Goal: Information Seeking & Learning: Learn about a topic

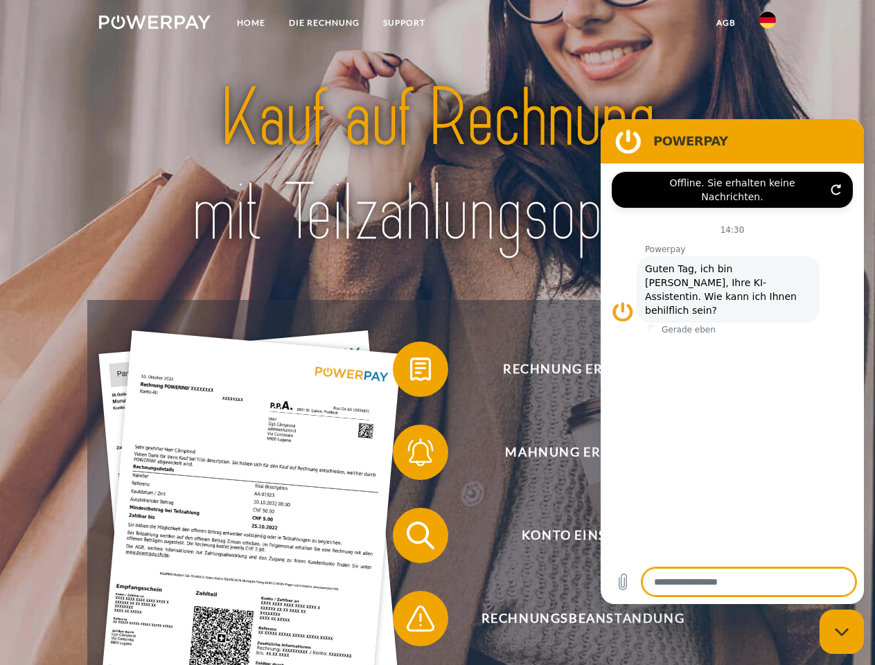
click at [154, 24] on img at bounding box center [154, 22] width 111 height 14
click at [767, 24] on img at bounding box center [767, 20] width 17 height 17
click at [725, 23] on link "agb" at bounding box center [725, 22] width 43 height 25
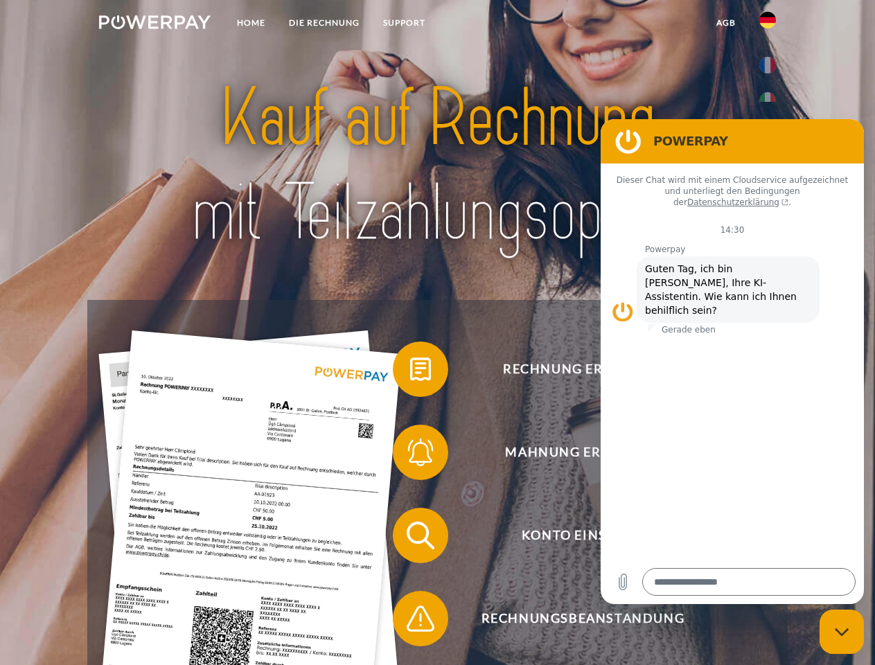
click at [410, 372] on span at bounding box center [399, 368] width 69 height 69
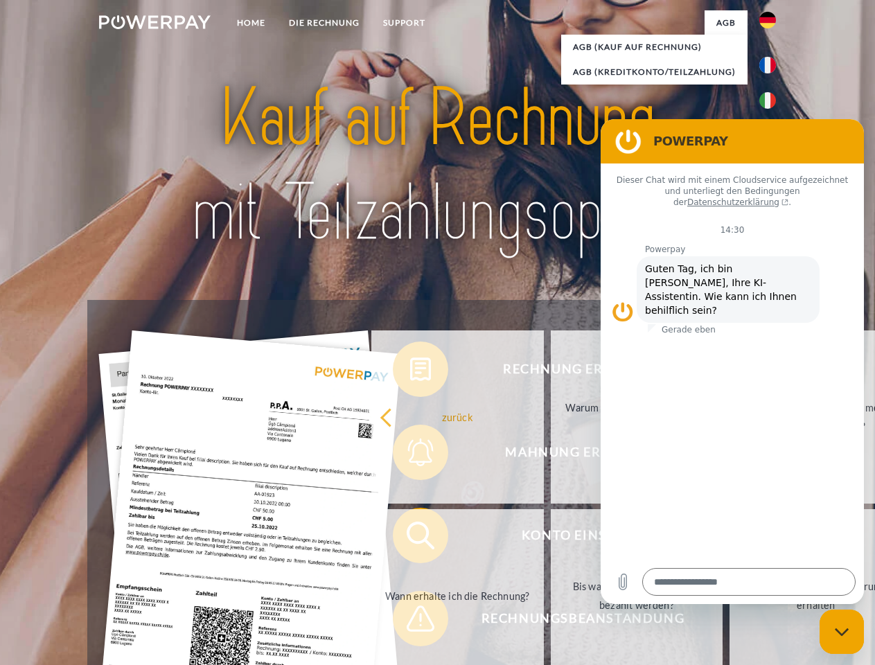
click at [410, 455] on link "zurück" at bounding box center [457, 416] width 172 height 173
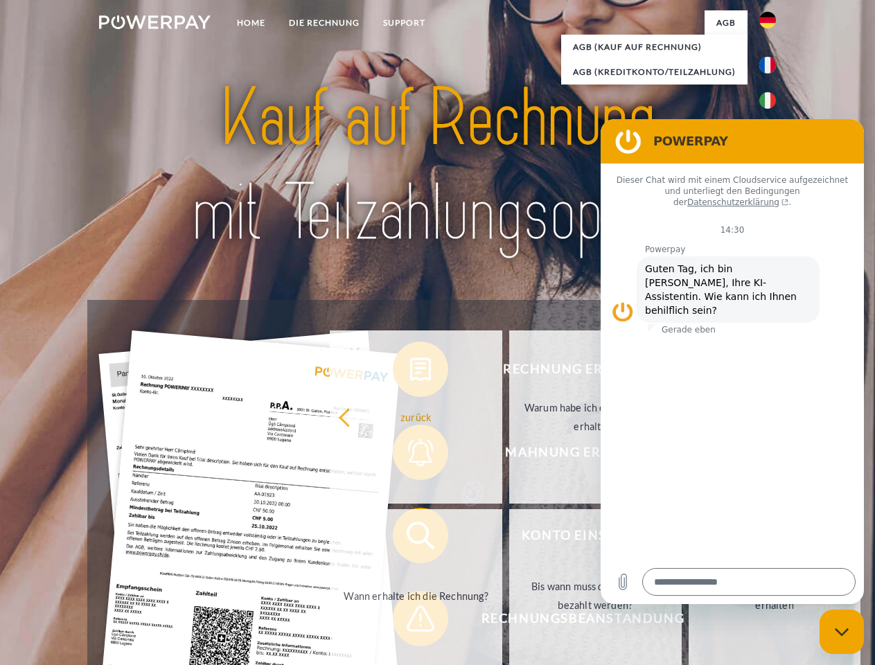
click at [410, 538] on link "Wann erhalte ich die Rechnung?" at bounding box center [416, 595] width 172 height 173
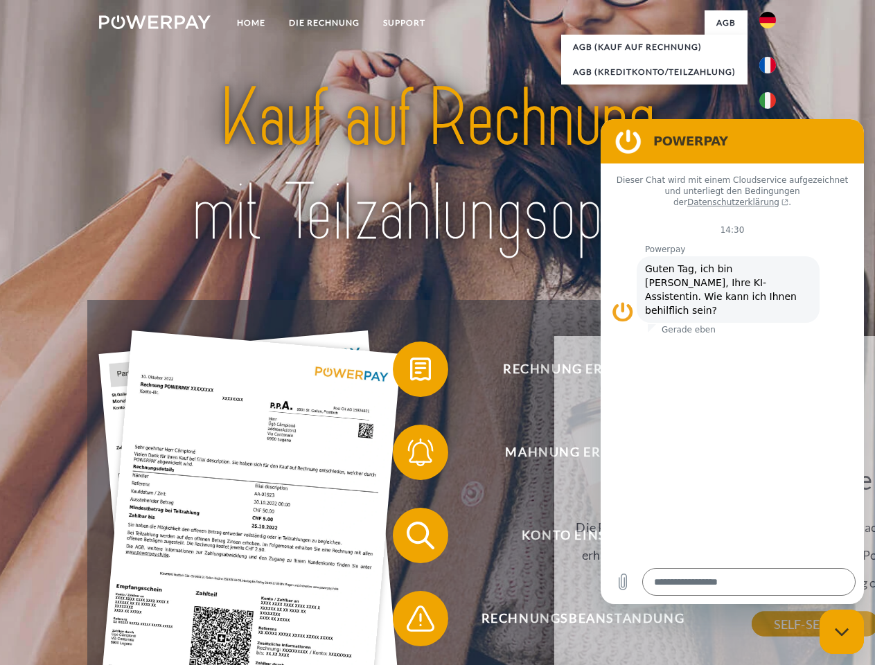
click at [410, 621] on span at bounding box center [399, 618] width 69 height 69
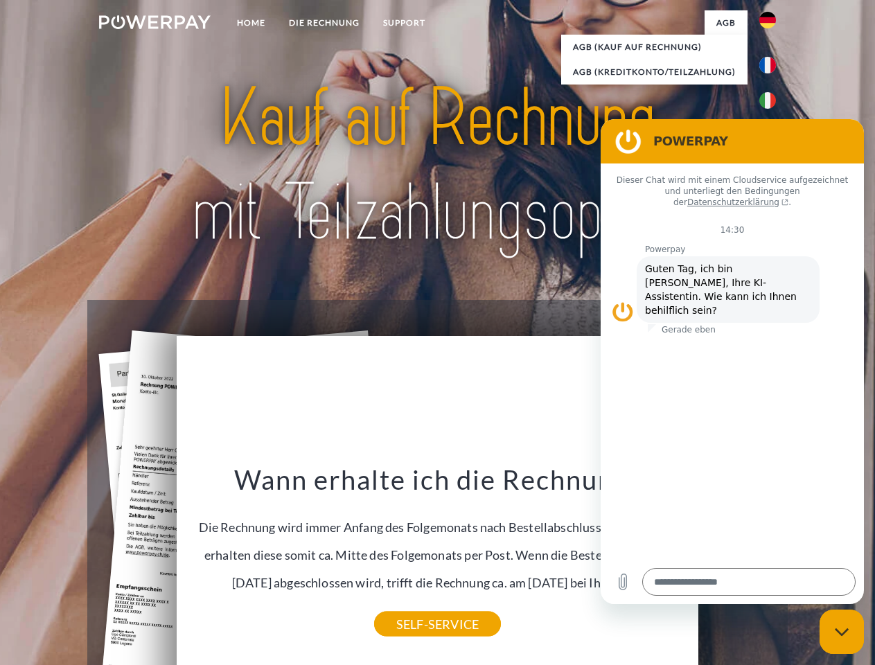
click at [841, 632] on icon "Messaging-Fenster schließen" at bounding box center [841, 631] width 15 height 9
type textarea "*"
